Goal: Task Accomplishment & Management: Manage account settings

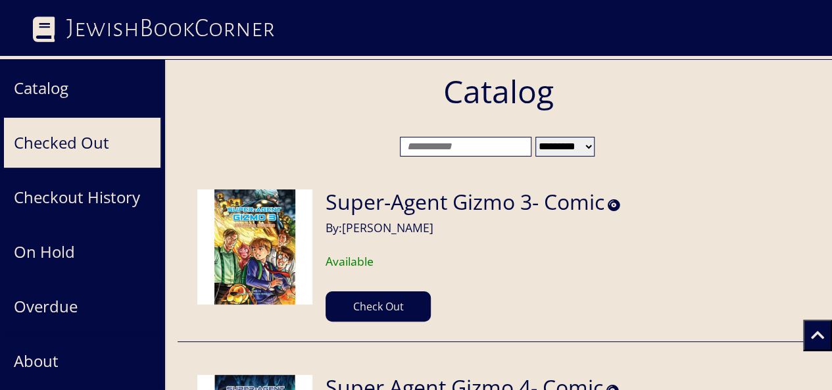
click at [87, 146] on button "Checked Out" at bounding box center [82, 142] width 158 height 51
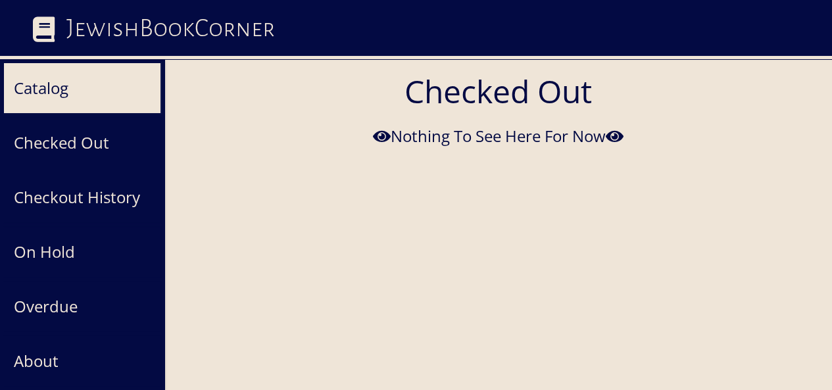
click at [106, 89] on button "Catalog" at bounding box center [82, 87] width 158 height 51
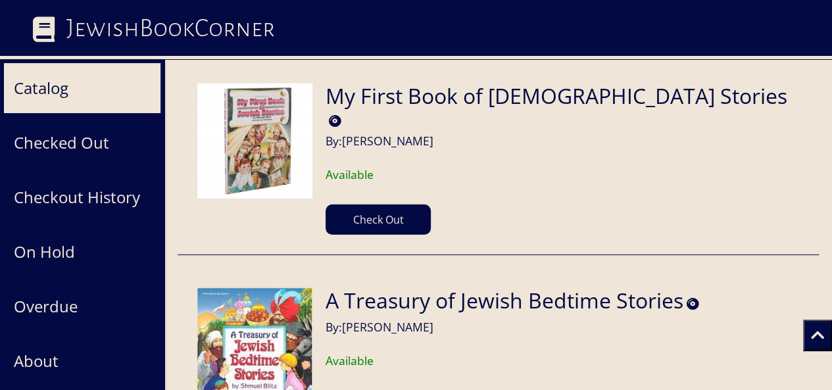
scroll to position [129190, 0]
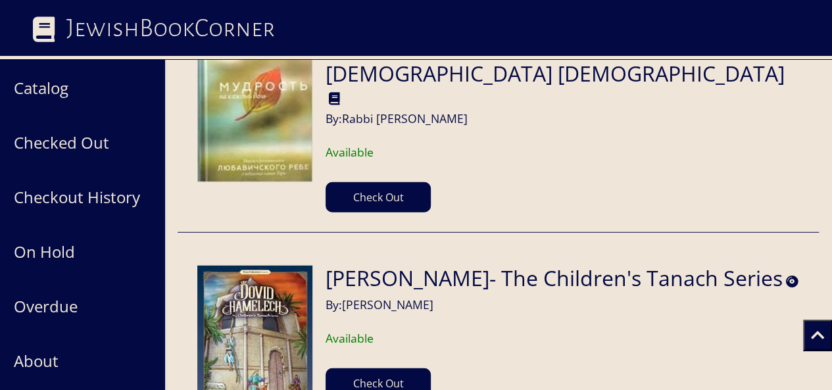
scroll to position [96440, 0]
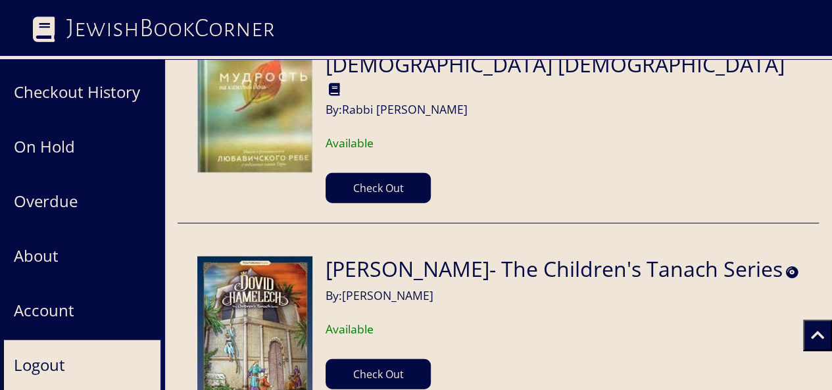
click at [66, 355] on button "Logout" at bounding box center [82, 364] width 158 height 51
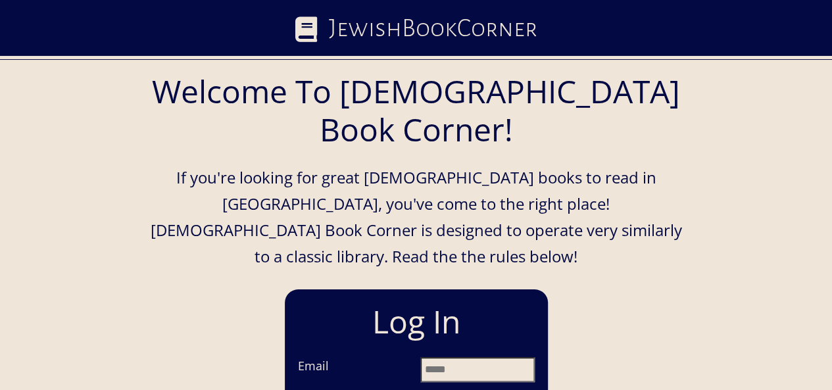
click at [439, 357] on input "Email" at bounding box center [477, 369] width 114 height 25
type input "**********"
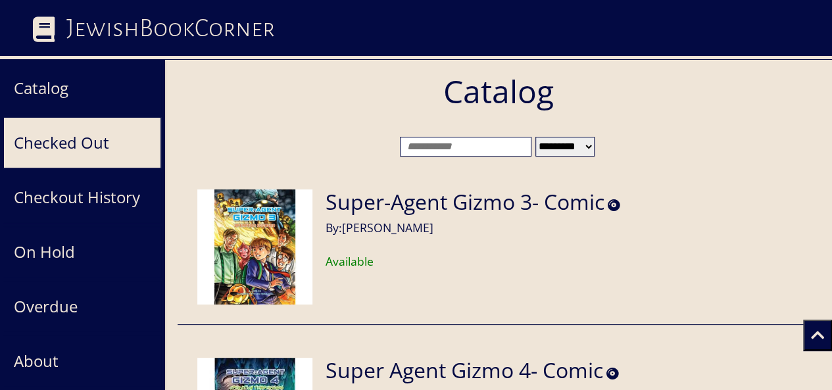
click at [68, 134] on button "Checked Out" at bounding box center [82, 142] width 158 height 51
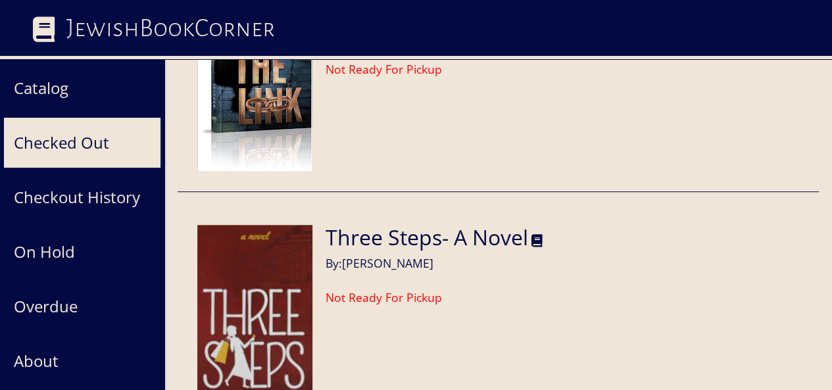
scroll to position [105, 0]
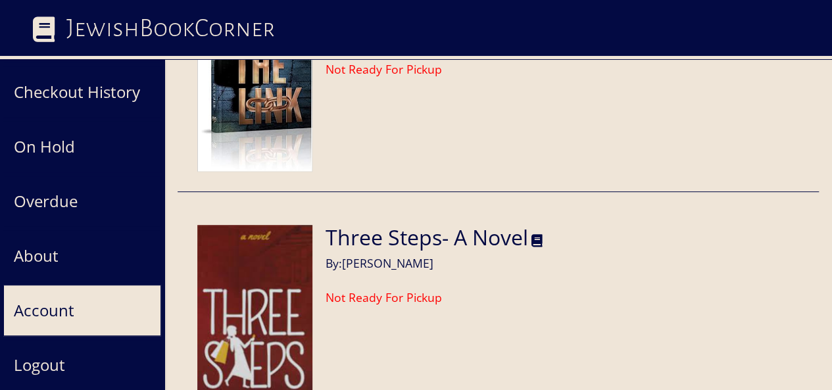
click at [68, 314] on button "Account" at bounding box center [82, 310] width 158 height 51
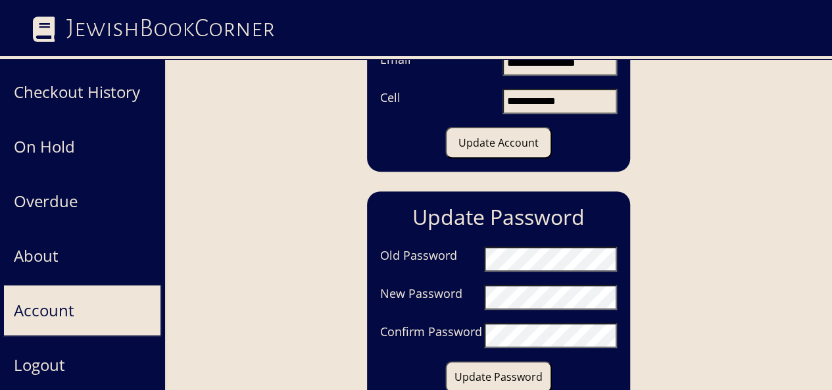
scroll to position [0, 0]
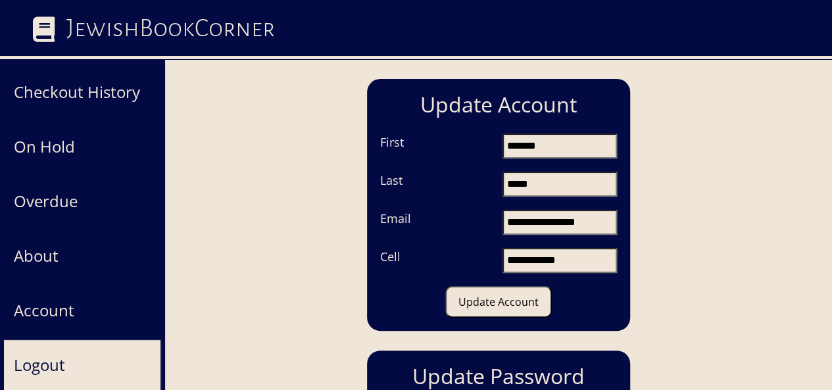
click at [90, 355] on button "Logout" at bounding box center [82, 364] width 158 height 51
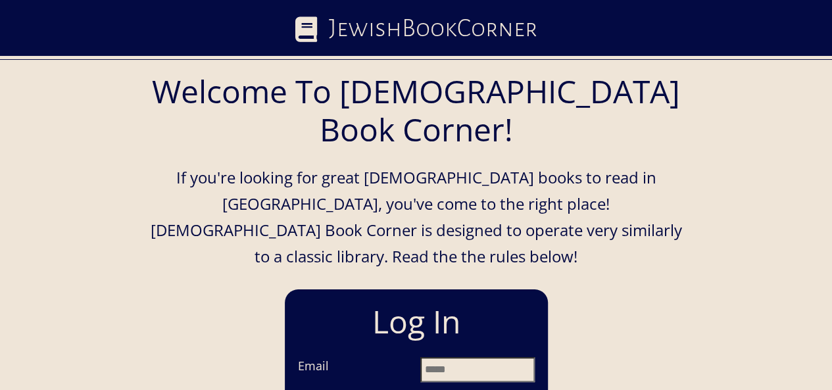
click at [429, 357] on input "Email" at bounding box center [477, 369] width 114 height 25
type input "**********"
